Goal: Find specific page/section: Find specific page/section

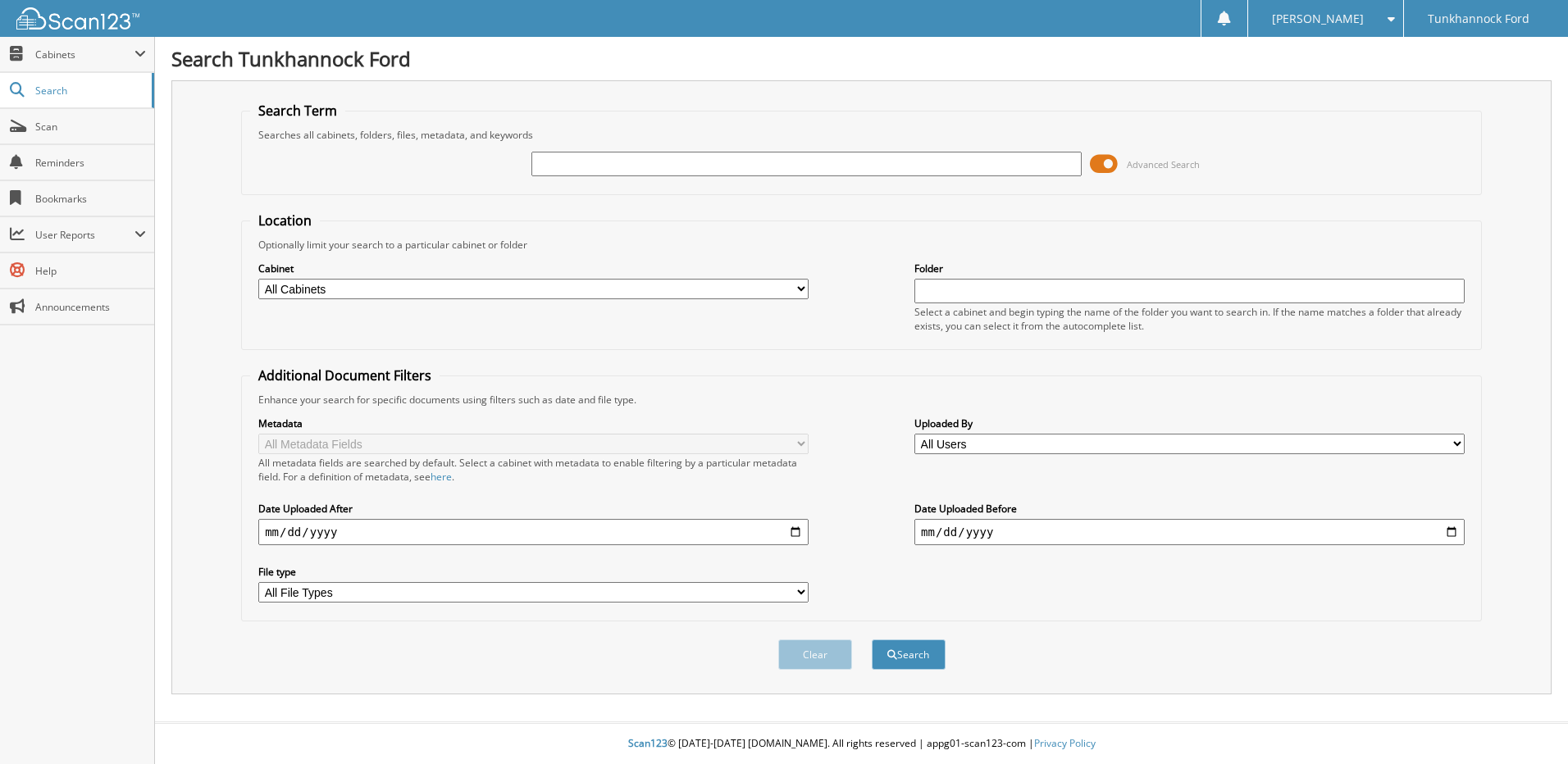
click at [613, 167] on input "text" at bounding box center [806, 163] width 550 height 25
type input "[US_VEHICLE_IDENTIFICATION_NUMBER]"
click at [872, 639] on button "Search" at bounding box center [908, 655] width 74 height 30
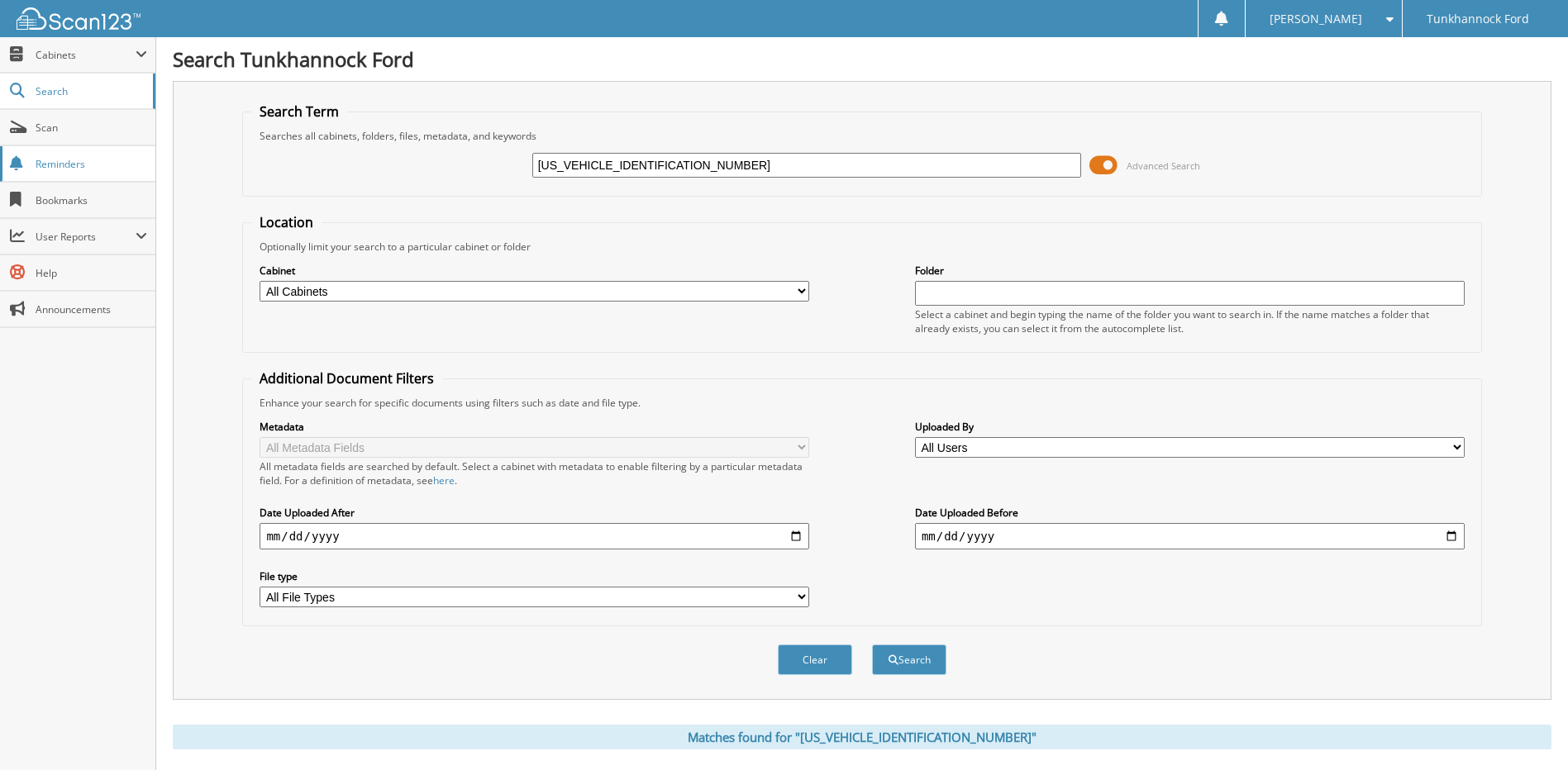
drag, startPoint x: 672, startPoint y: 167, endPoint x: 86, endPoint y: 149, distance: 586.3
click at [102, 153] on body "[PERSON_NAME] Settings Logout Tunkhannock Ford Close Cabinets My Company Email …" at bounding box center [784, 521] width 1568 height 1041
type input "134743."
click at [872, 645] on button "Search" at bounding box center [909, 660] width 74 height 31
click at [636, 152] on div "134743." at bounding box center [807, 165] width 550 height 28
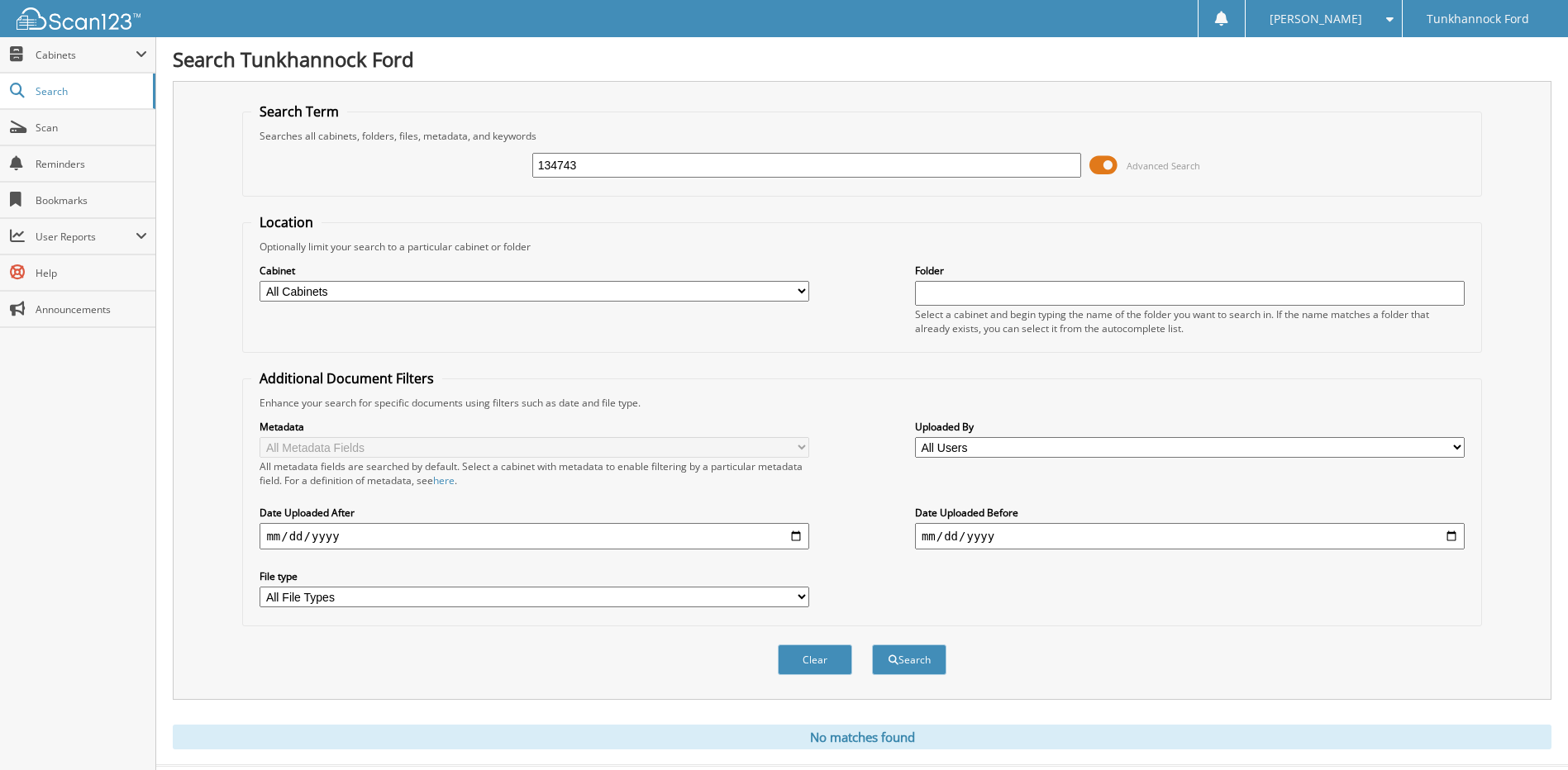
type input "134743"
click at [872, 645] on button "Search" at bounding box center [909, 660] width 74 height 31
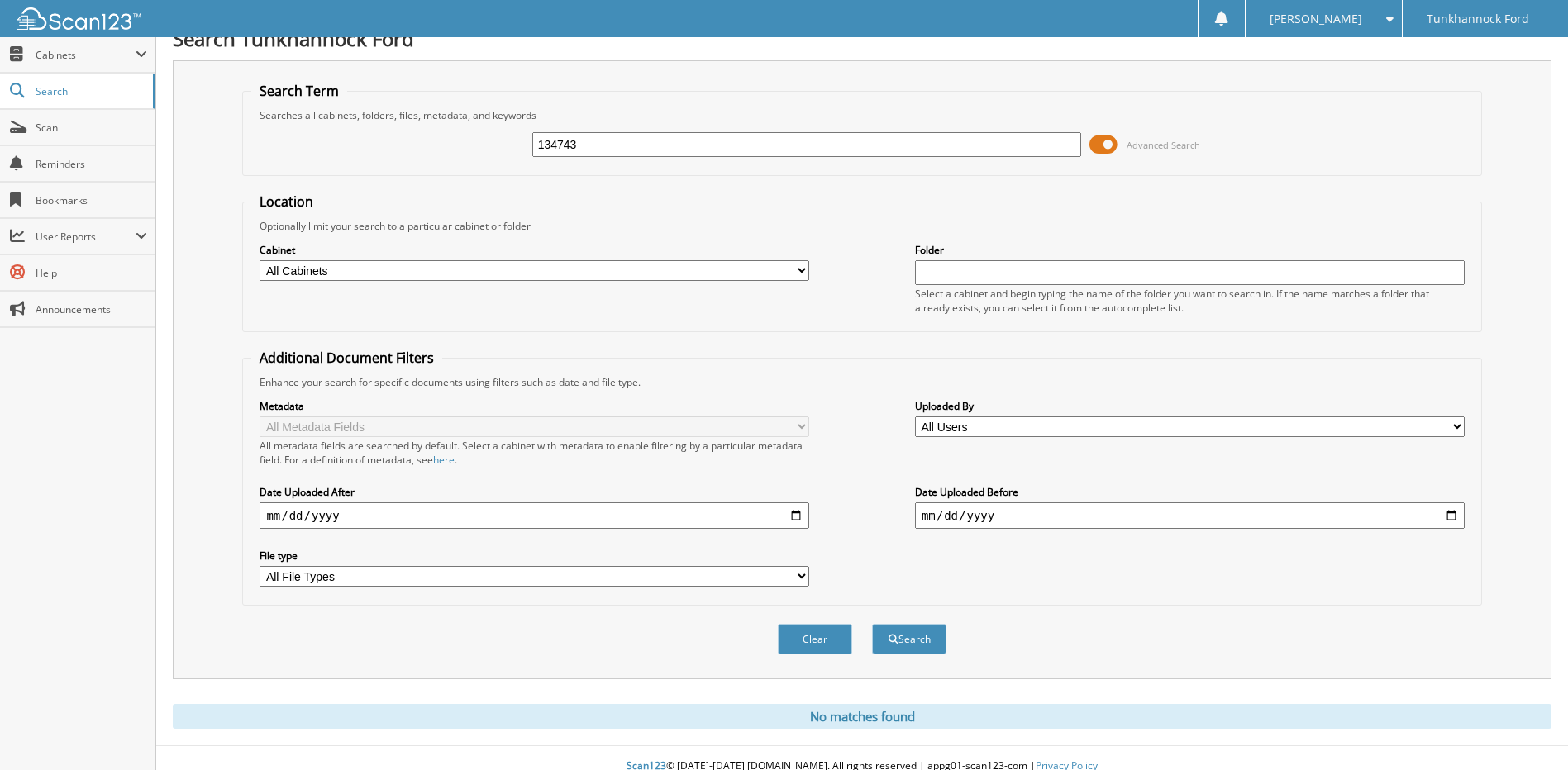
scroll to position [38, 0]
